Goal: Information Seeking & Learning: Learn about a topic

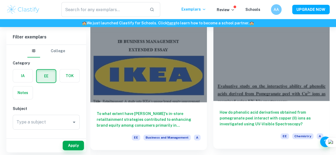
scroll to position [53, 0]
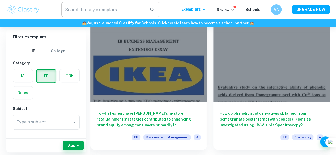
click at [116, 12] on input "text" at bounding box center [103, 9] width 84 height 15
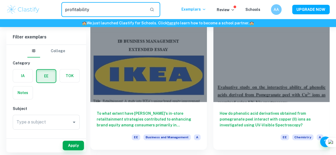
type input "profitability"
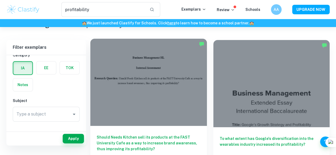
scroll to position [20, 0]
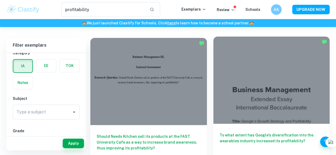
click at [213, 124] on div "To what extent has Google's diversification into the wearables industry increas…" at bounding box center [271, 148] width 117 height 48
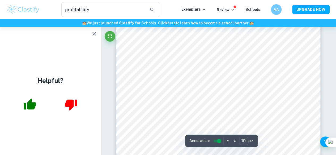
scroll to position [2507, 0]
click at [94, 34] on icon "button" at bounding box center [94, 34] width 4 height 4
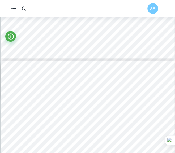
scroll to position [5361, 0]
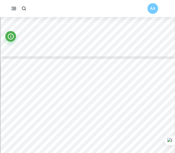
type input "23"
